Goal: Task Accomplishment & Management: Complete application form

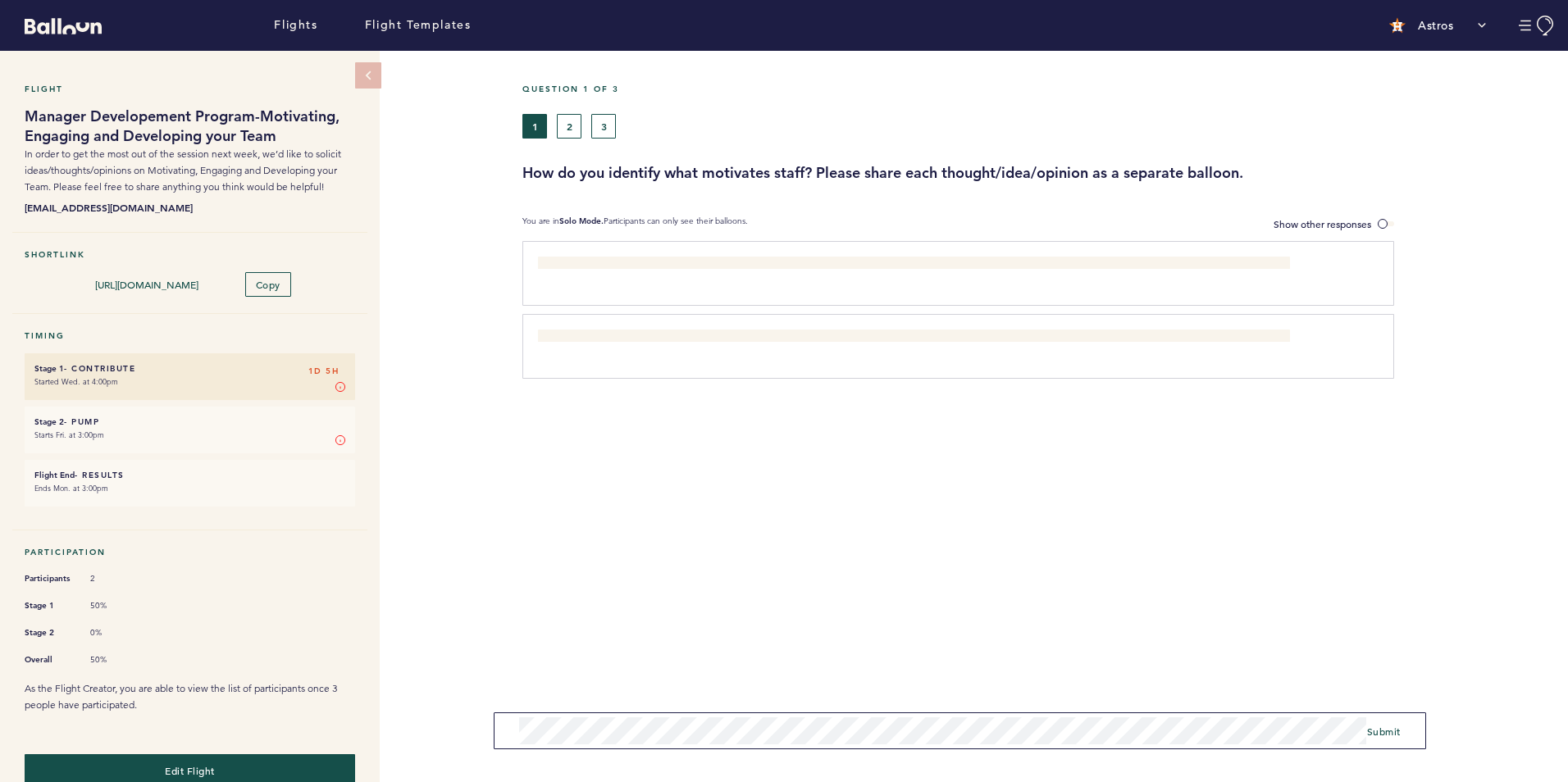
click at [441, 739] on div "Flight Manager Developement Program-Motivating, Engaging and Developing your Te…" at bounding box center [784, 416] width 1568 height 731
click at [1389, 723] on span "Submit" at bounding box center [1383, 725] width 34 height 13
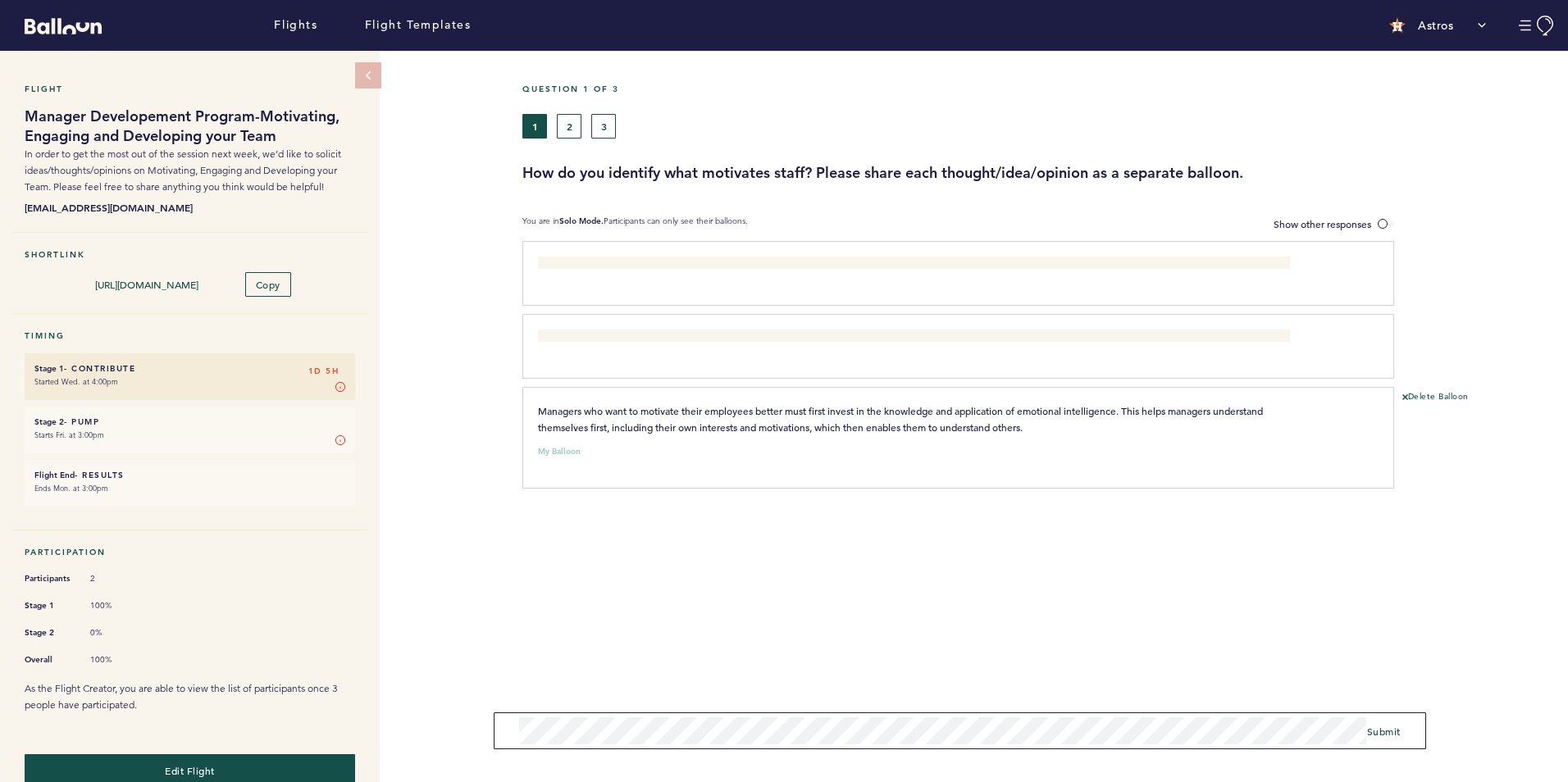
click at [1048, 693] on div "Question 1 of 3 1 2 3 How do you identify what motivates staff? Please share ea…" at bounding box center [1045, 431] width 1046 height 761
click at [1373, 727] on span "Submit" at bounding box center [1383, 730] width 34 height 13
click at [568, 128] on button "2" at bounding box center [568, 125] width 24 height 24
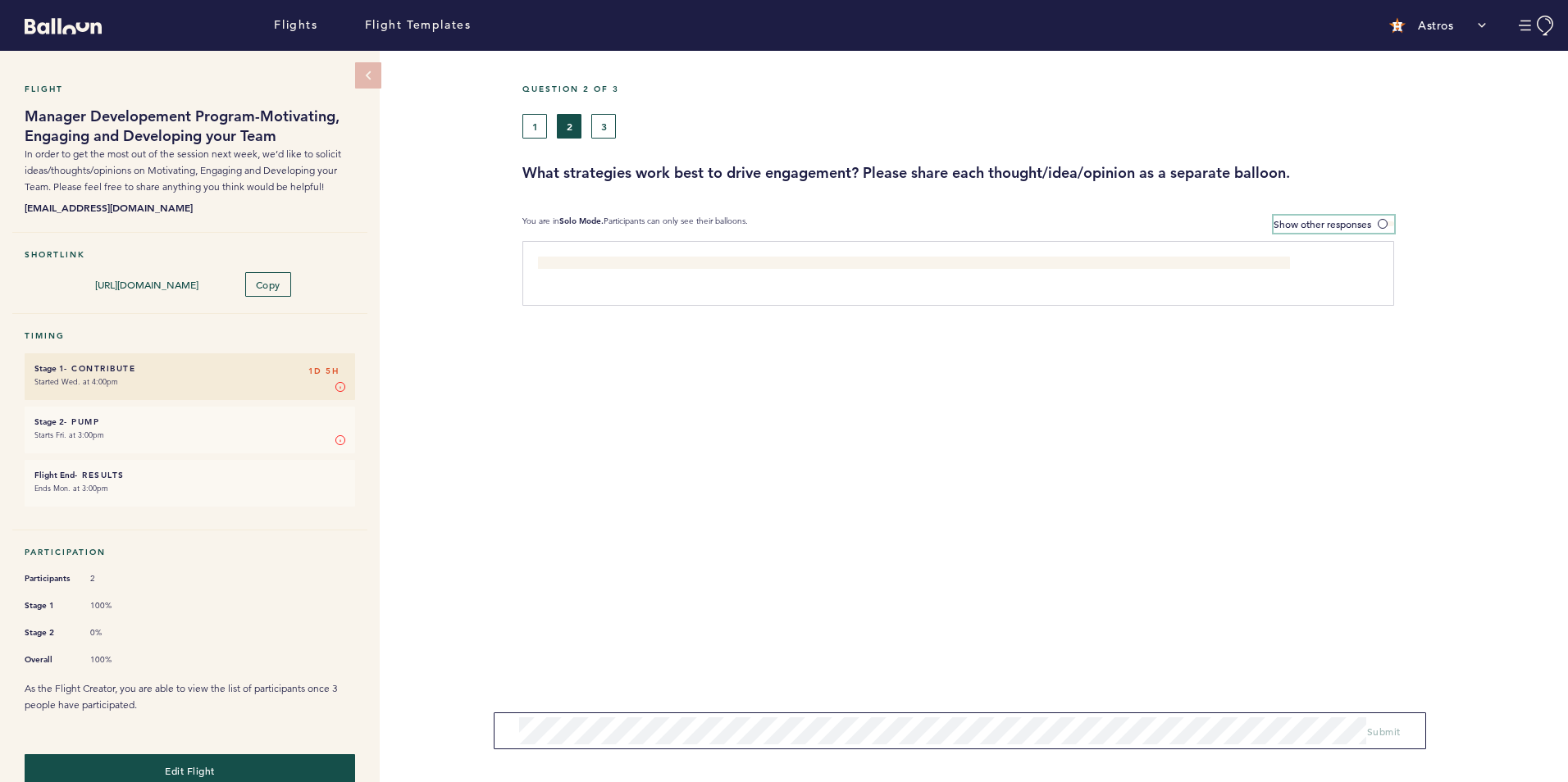
click at [1343, 224] on span "Show other responses" at bounding box center [1322, 223] width 97 height 13
click at [0, 0] on input "Show other responses" at bounding box center [0, 0] width 0 height 0
click at [1343, 224] on span "Hide other responses" at bounding box center [1324, 223] width 94 height 13
click at [0, 0] on input "Hide other responses" at bounding box center [0, 0] width 0 height 0
click at [603, 127] on button "3" at bounding box center [603, 125] width 24 height 24
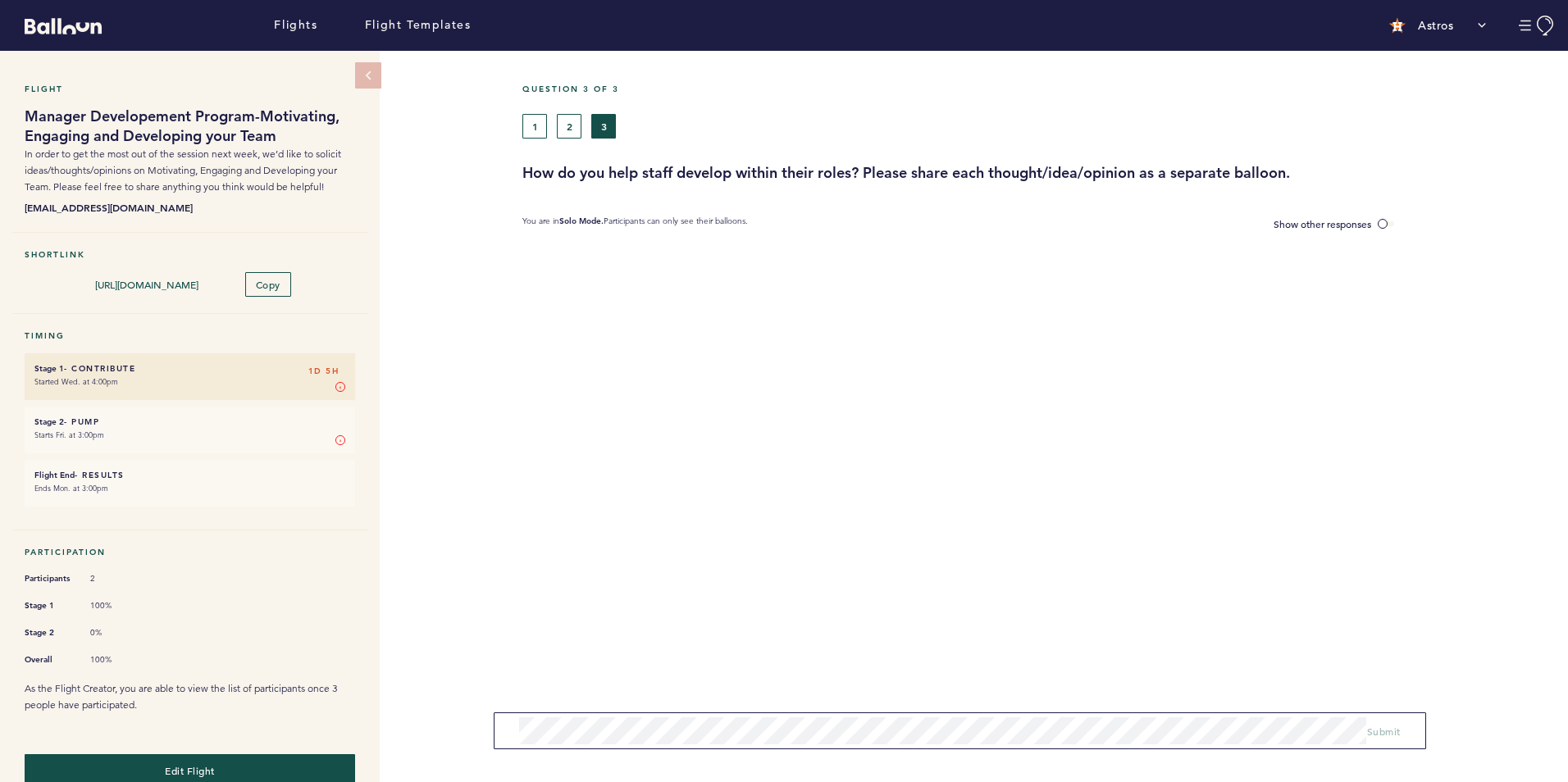
click at [556, 123] on div "1 2 3" at bounding box center [907, 125] width 768 height 24
click at [563, 115] on button "2" at bounding box center [568, 125] width 24 height 24
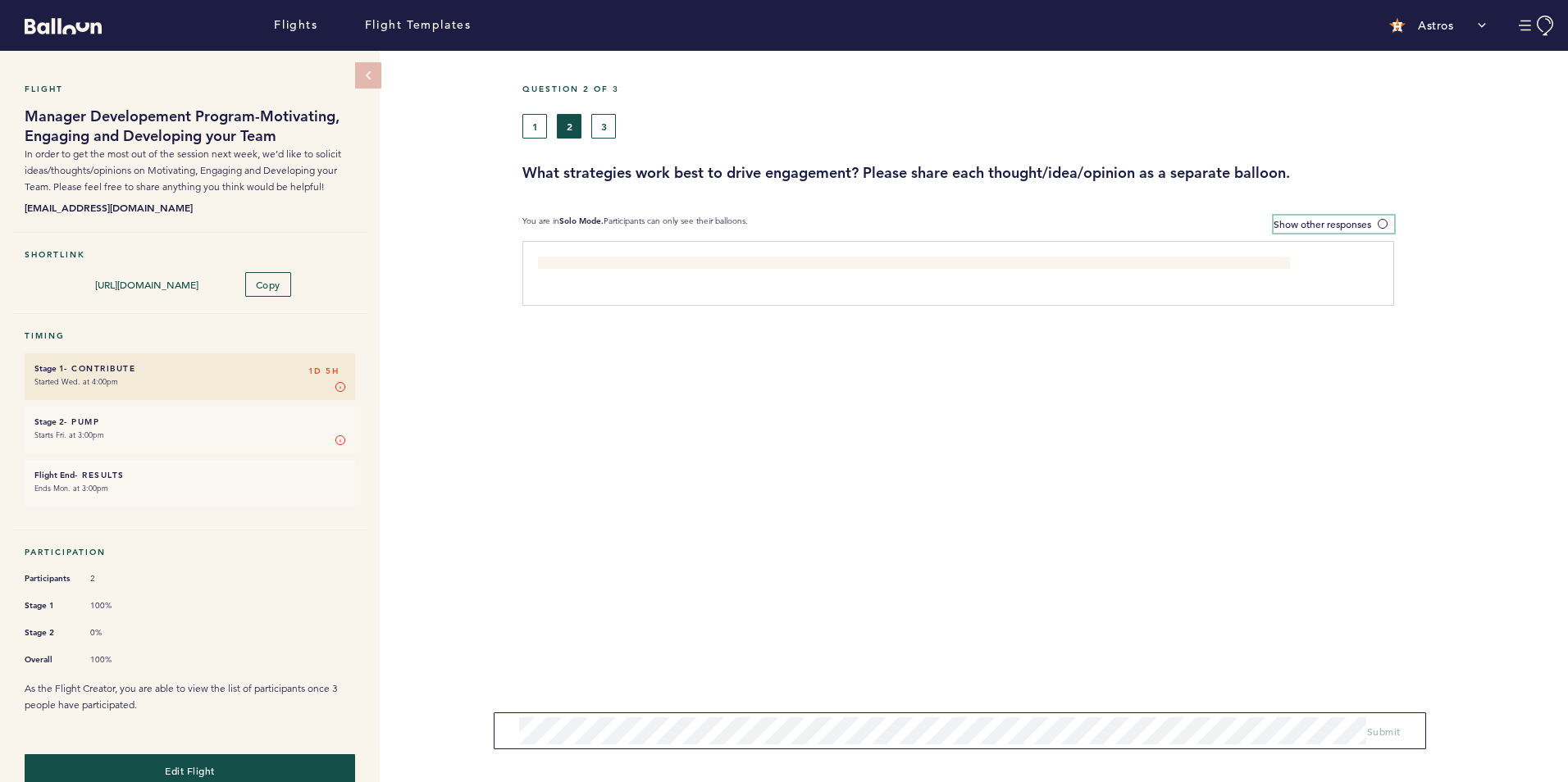
click at [1325, 220] on span "Show other responses" at bounding box center [1322, 223] width 97 height 13
click at [0, 0] on input "Show other responses" at bounding box center [0, 0] width 0 height 0
click at [1325, 220] on span "Hide other responses" at bounding box center [1324, 223] width 94 height 13
click at [0, 0] on input "Hide other responses" at bounding box center [0, 0] width 0 height 0
